Goal: Task Accomplishment & Management: Use online tool/utility

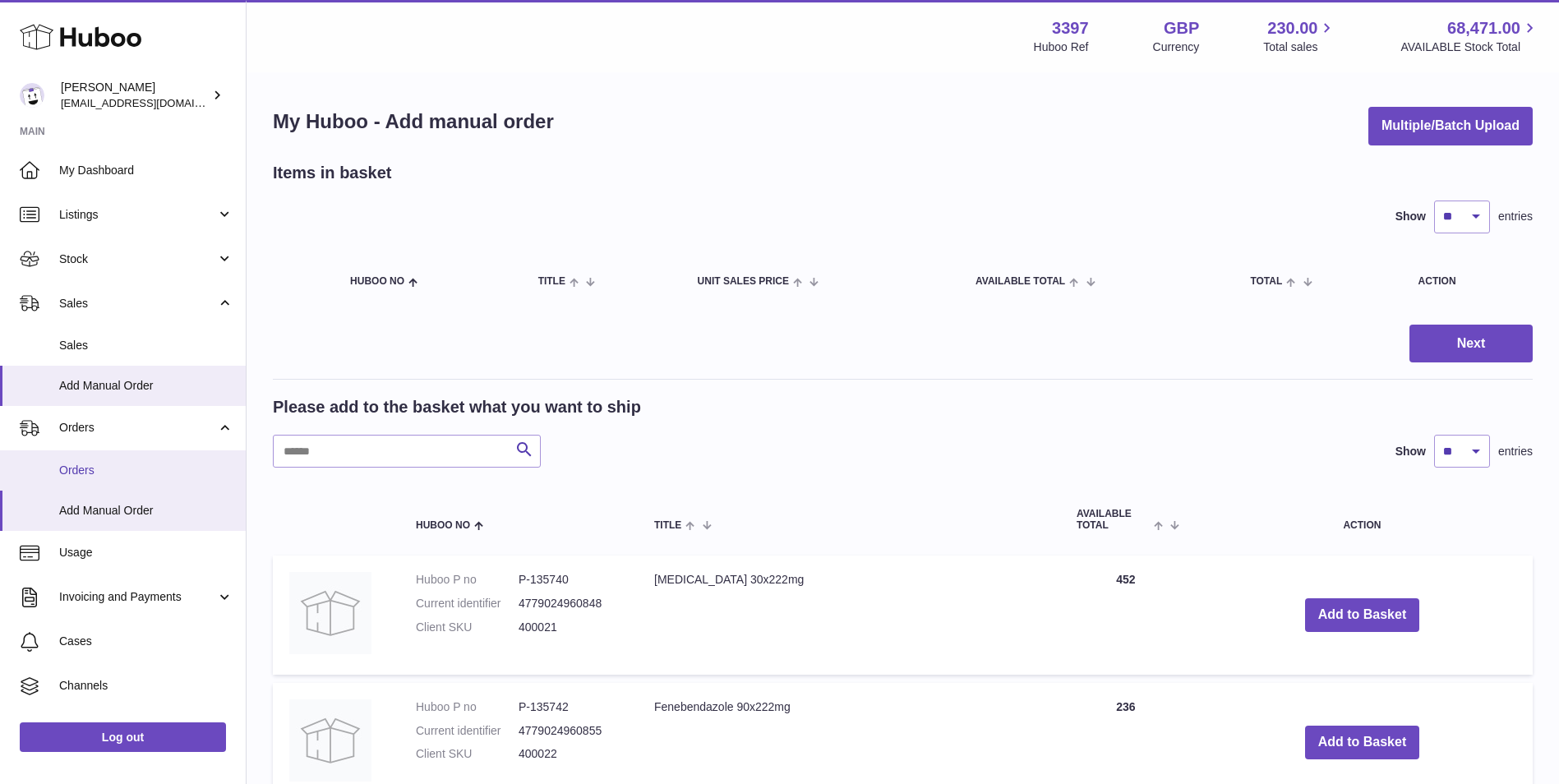
drag, startPoint x: 0, startPoint y: 0, endPoint x: 86, endPoint y: 474, distance: 481.7
click at [86, 474] on span "Orders" at bounding box center [146, 470] width 174 height 16
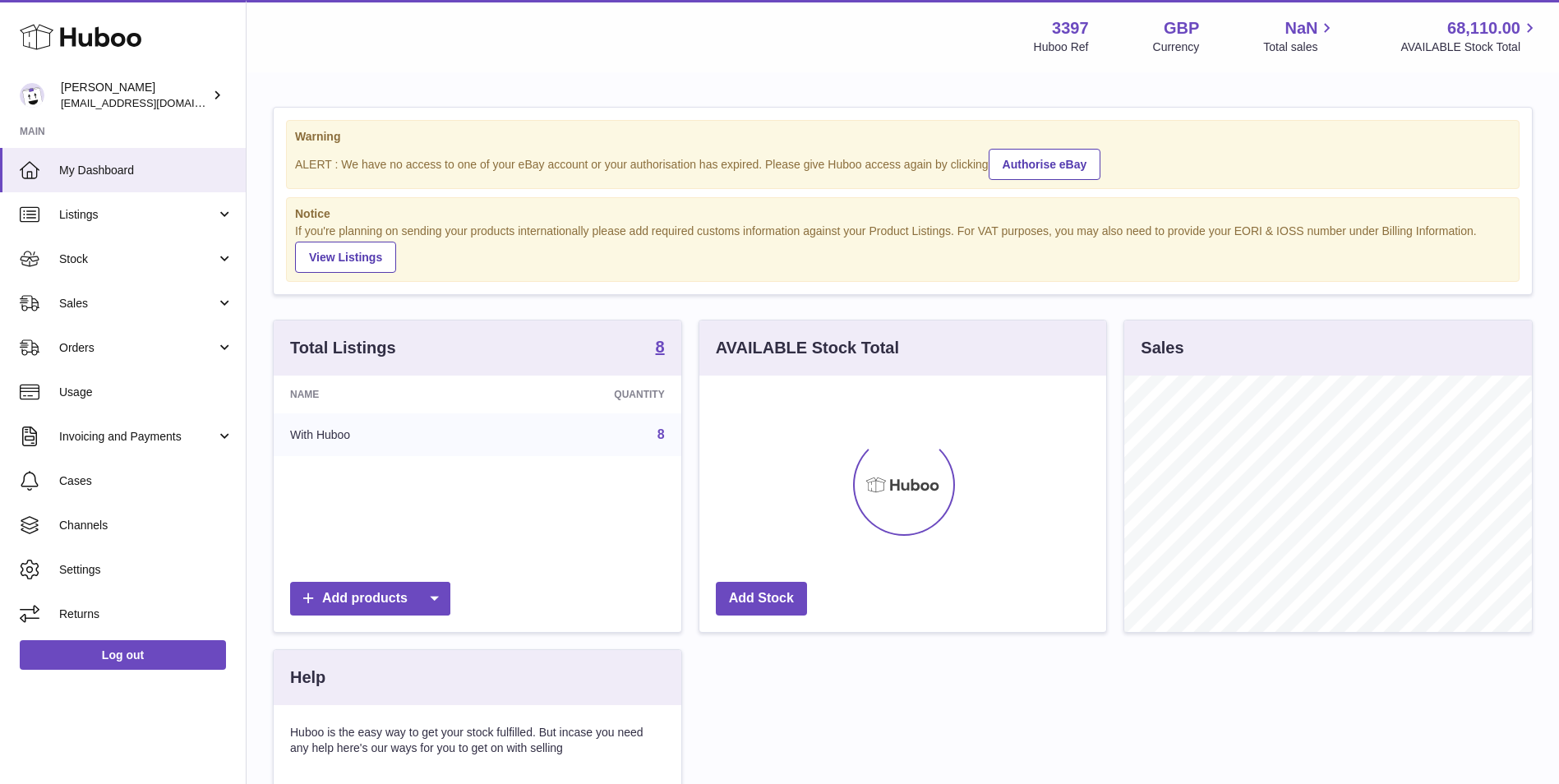
scroll to position [257, 407]
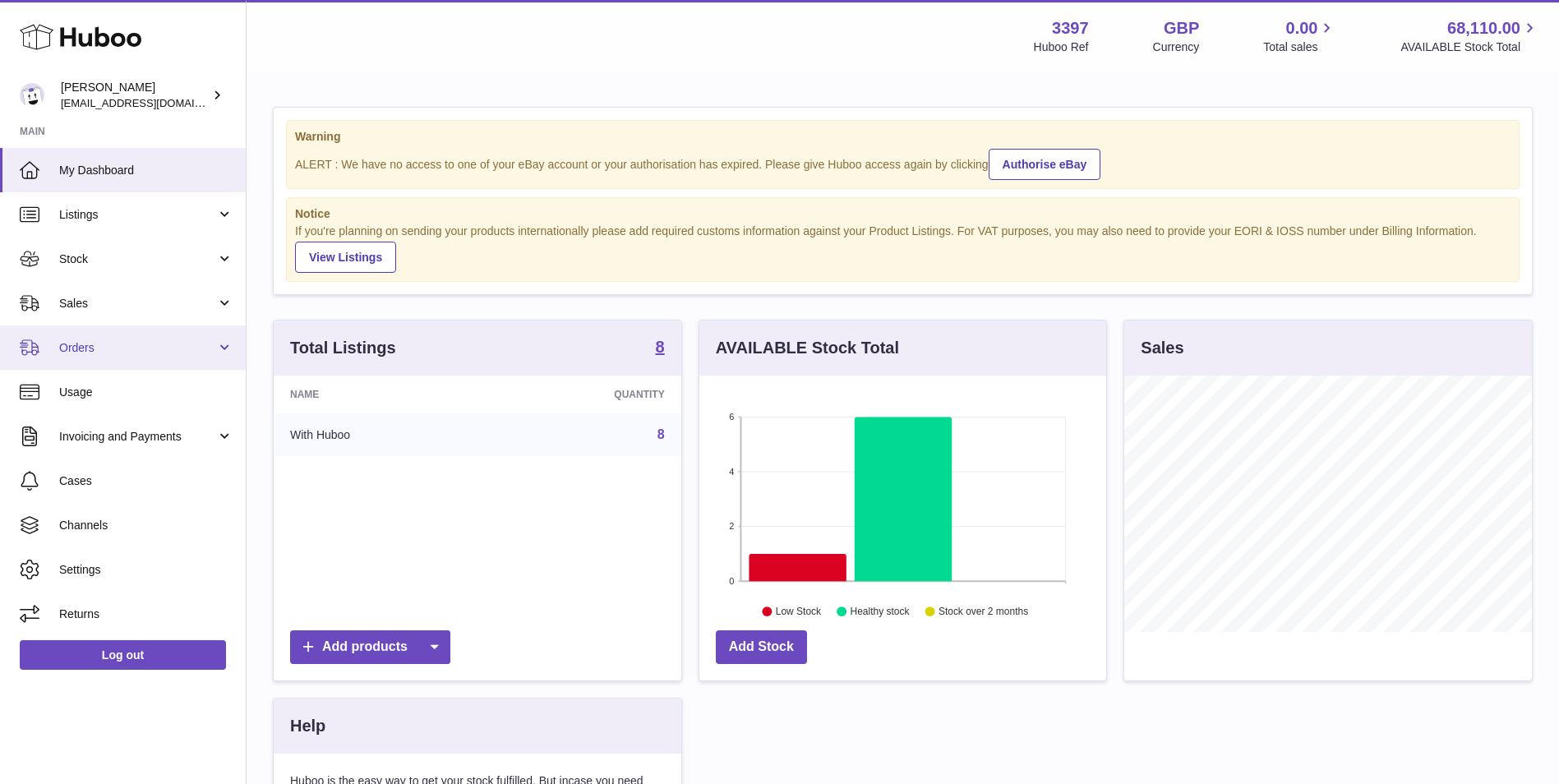
click at [146, 354] on span "Orders" at bounding box center [137, 348] width 157 height 16
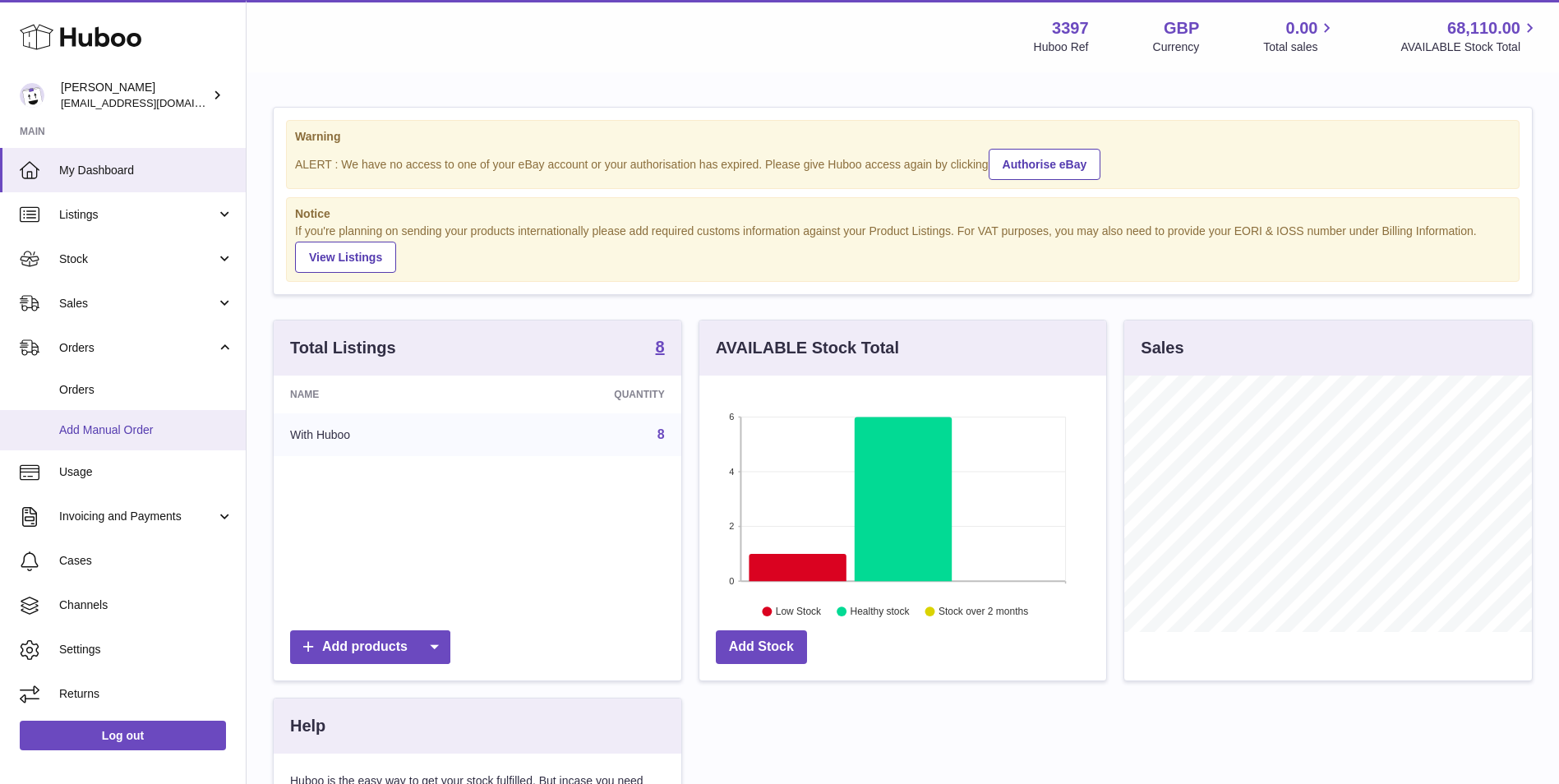
click at [127, 437] on span "Add Manual Order" at bounding box center [146, 430] width 174 height 16
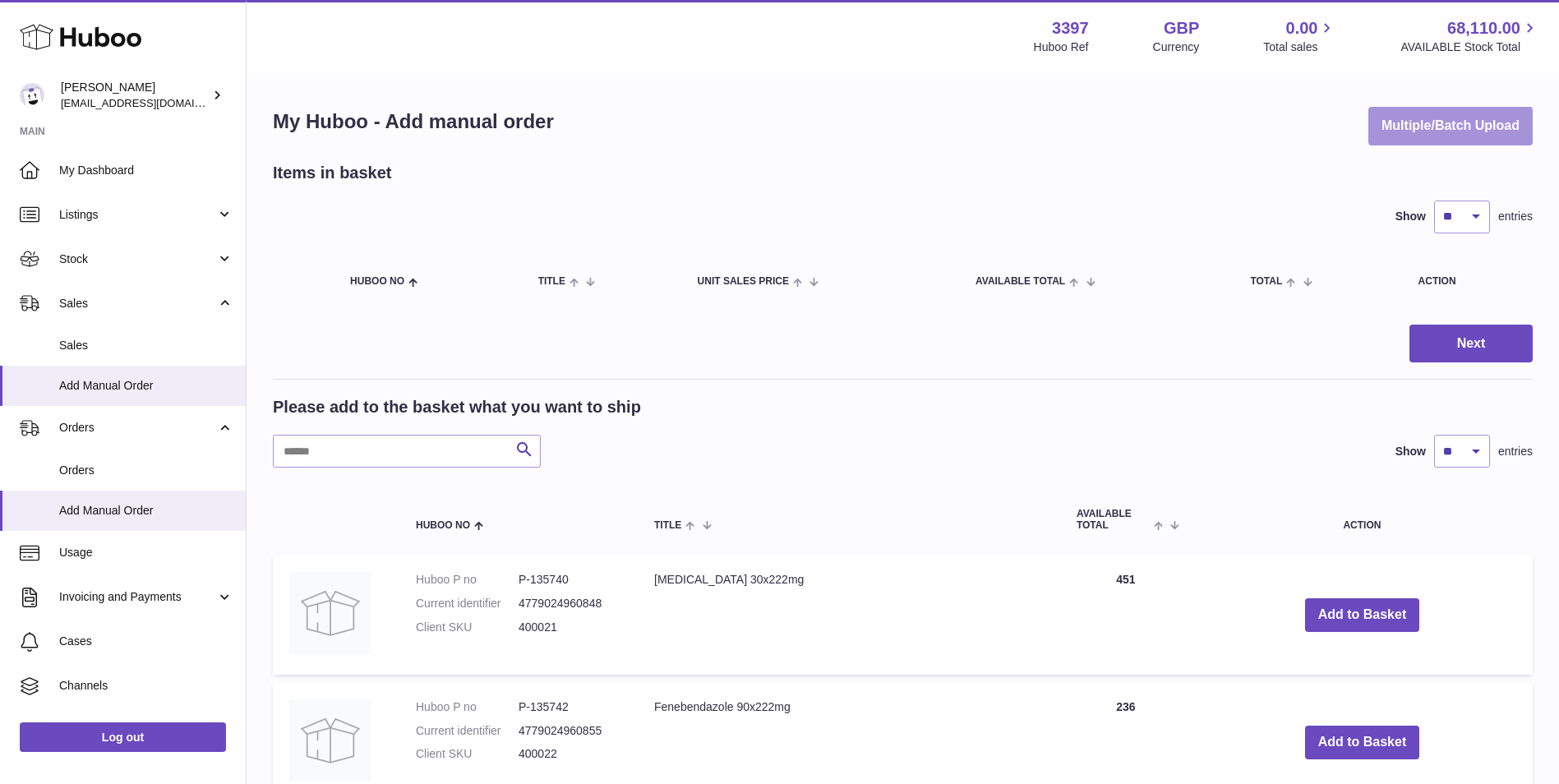
click at [1439, 120] on button "Multiple/Batch Upload" at bounding box center [1450, 126] width 164 height 39
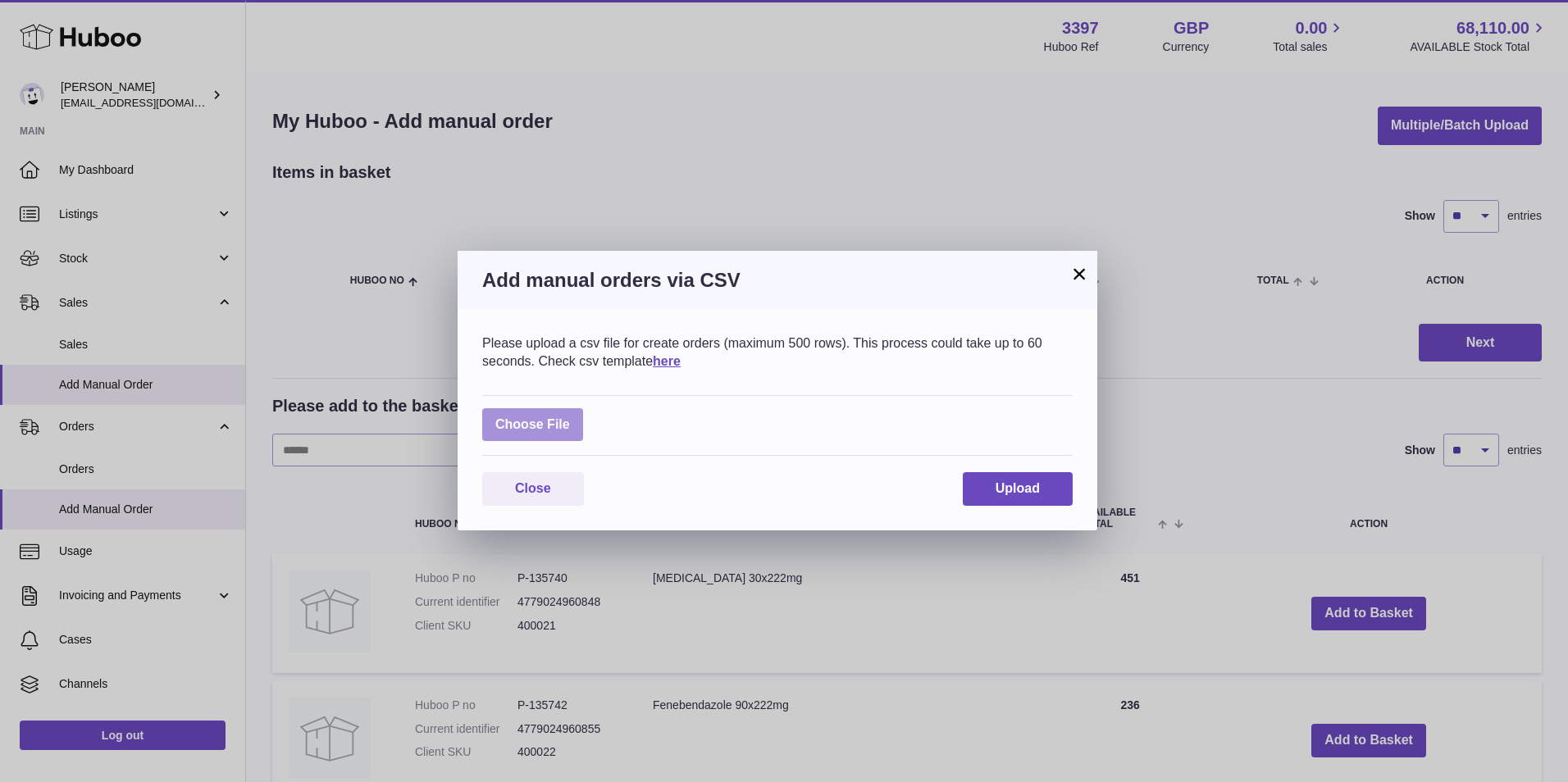
click at [520, 427] on label at bounding box center [533, 425] width 101 height 34
click at [570, 418] on input "file" at bounding box center [570, 417] width 1 height 1
type input "**********"
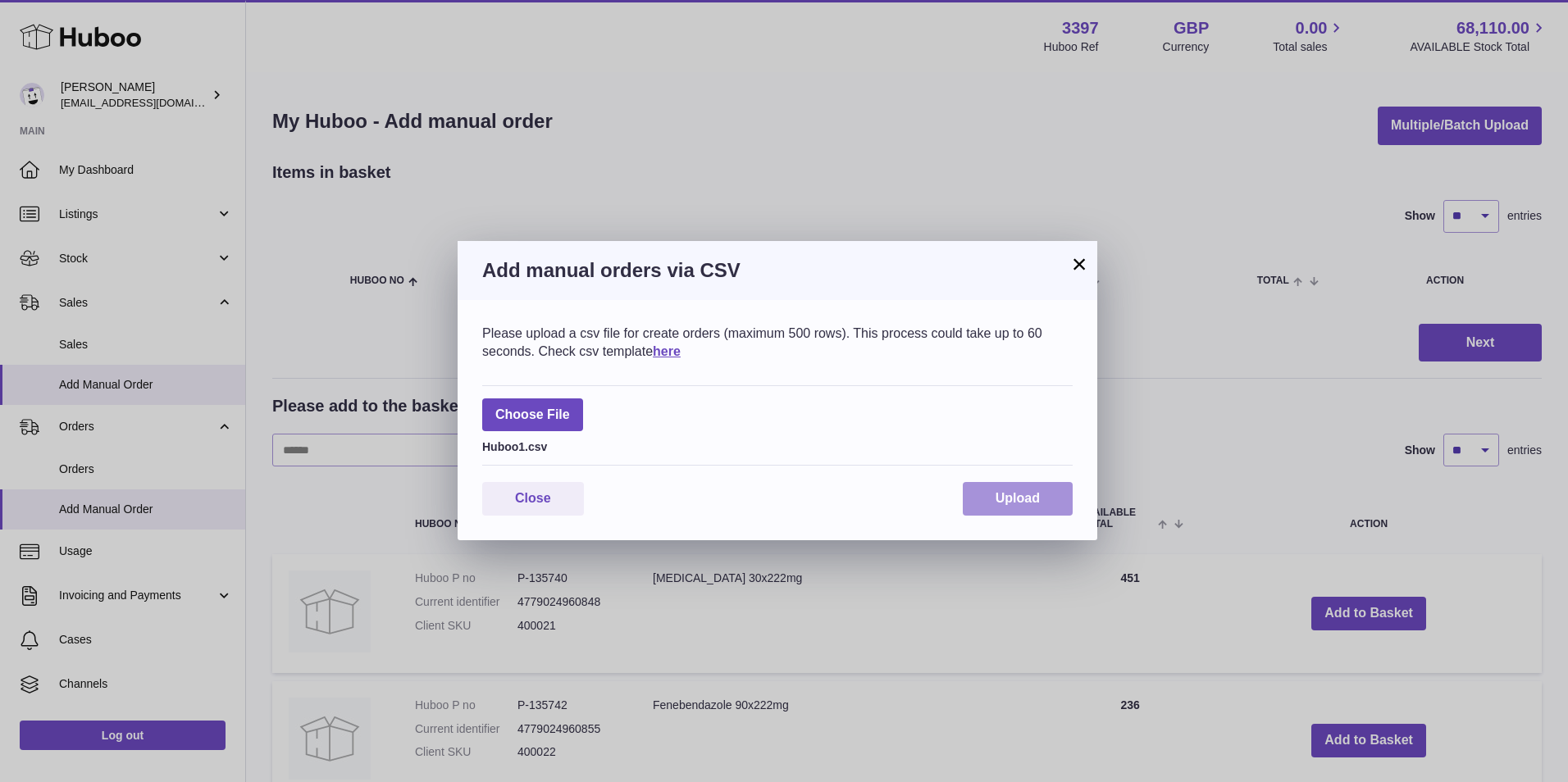
click at [1019, 490] on button "Upload" at bounding box center [1018, 499] width 110 height 34
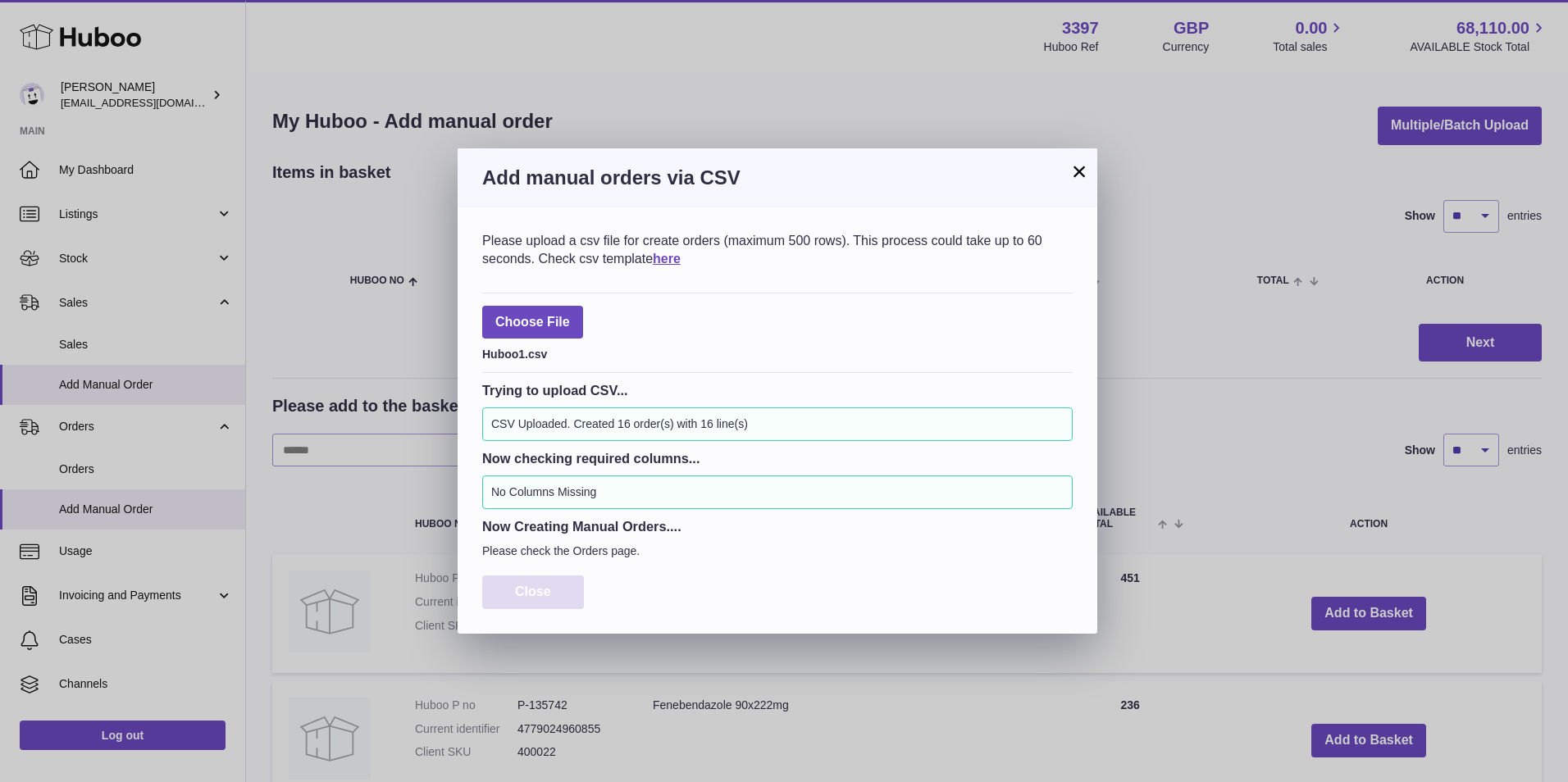
click at [528, 595] on span "Close" at bounding box center [533, 591] width 36 height 14
